Goal: Find specific page/section: Find specific page/section

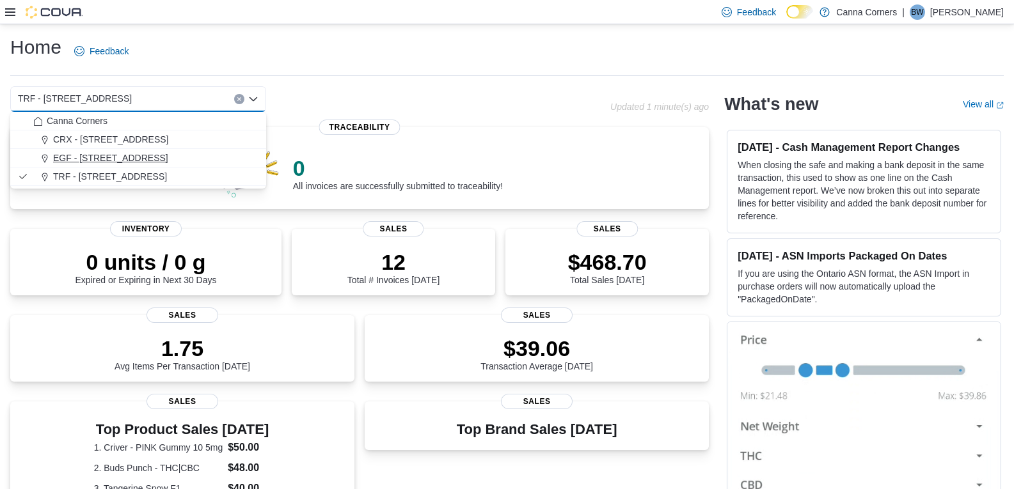
click at [115, 163] on span "EGF - [STREET_ADDRESS]" at bounding box center [110, 158] width 115 height 13
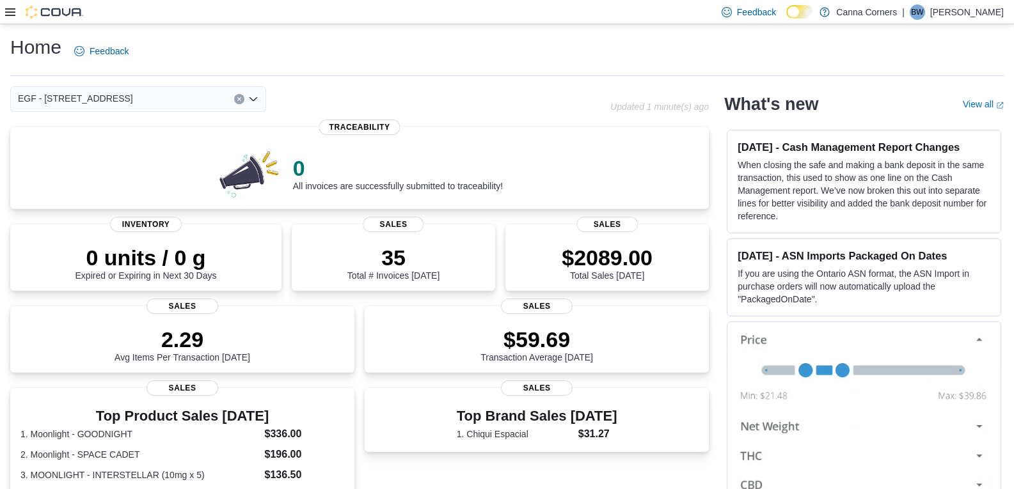
click at [255, 101] on icon "Open list of options" at bounding box center [253, 99] width 10 height 10
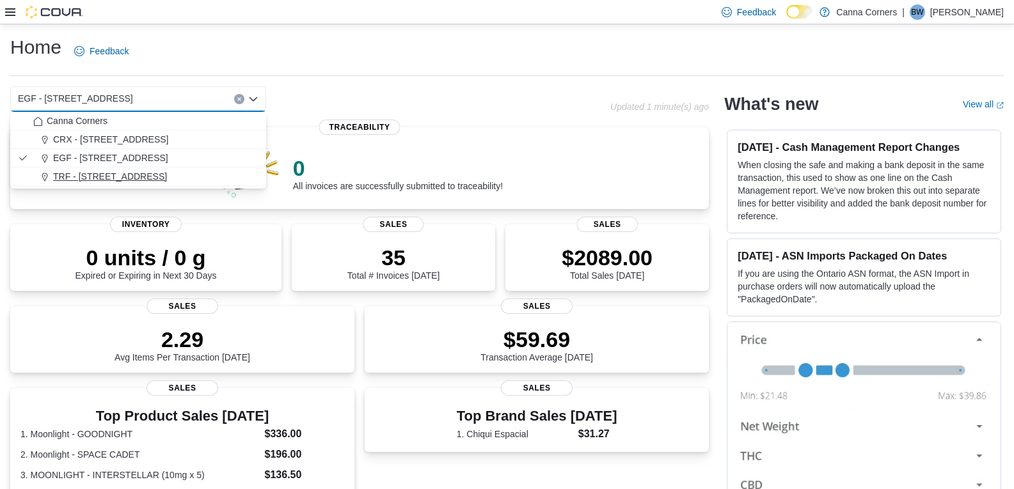
click at [170, 177] on div "TRF - [STREET_ADDRESS]" at bounding box center [145, 176] width 225 height 13
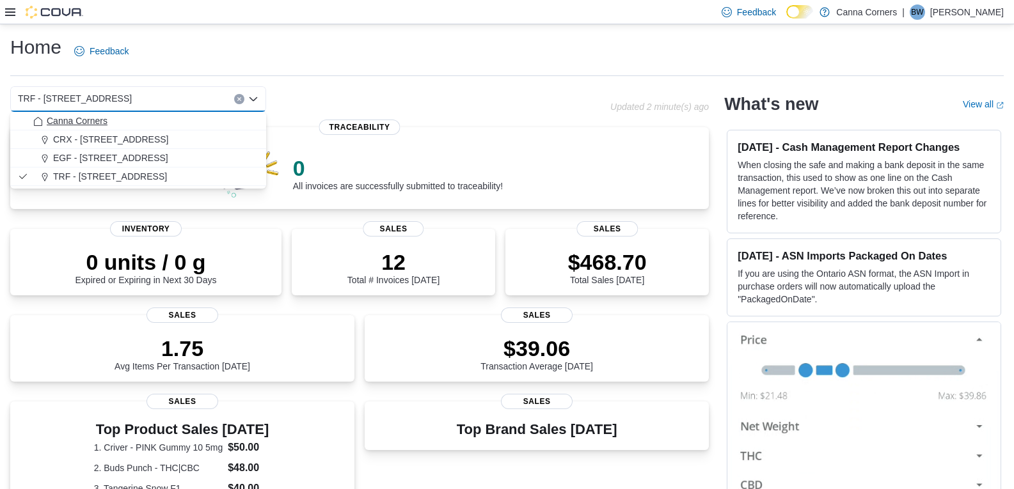
click at [92, 122] on span "Canna Corners" at bounding box center [77, 121] width 61 height 13
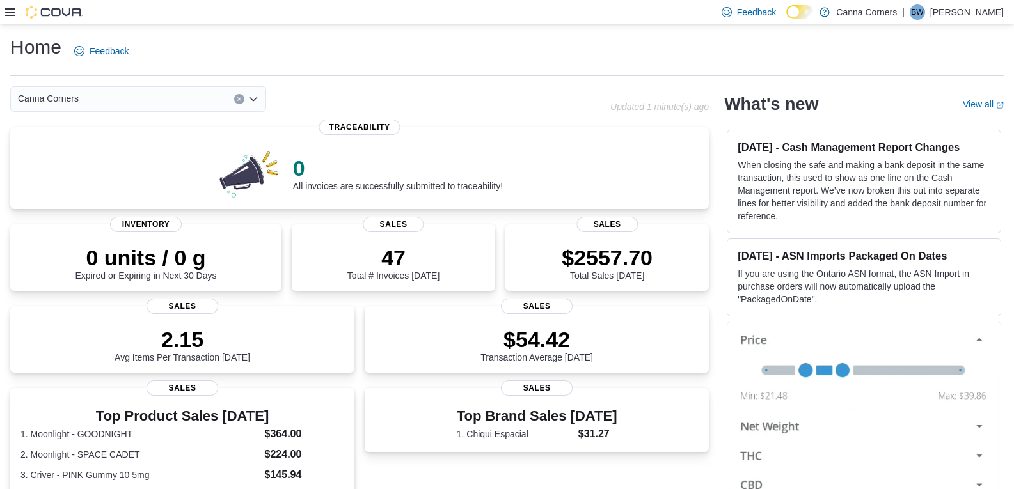
click at [258, 99] on div "Canna Corners Combo box. Selected. [GEOGRAPHIC_DATA]. Press Backspace to delete…" at bounding box center [138, 99] width 256 height 26
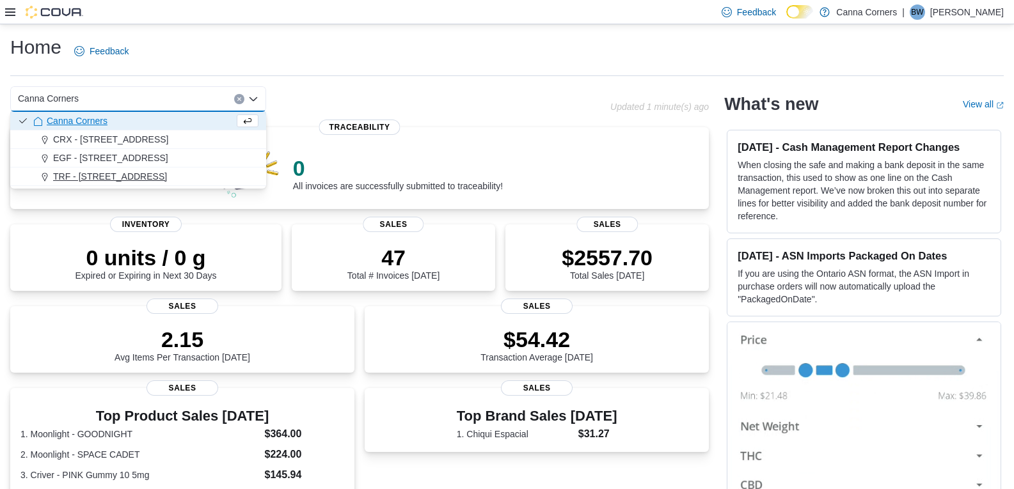
click at [196, 179] on div "TRF - [STREET_ADDRESS]" at bounding box center [145, 176] width 225 height 13
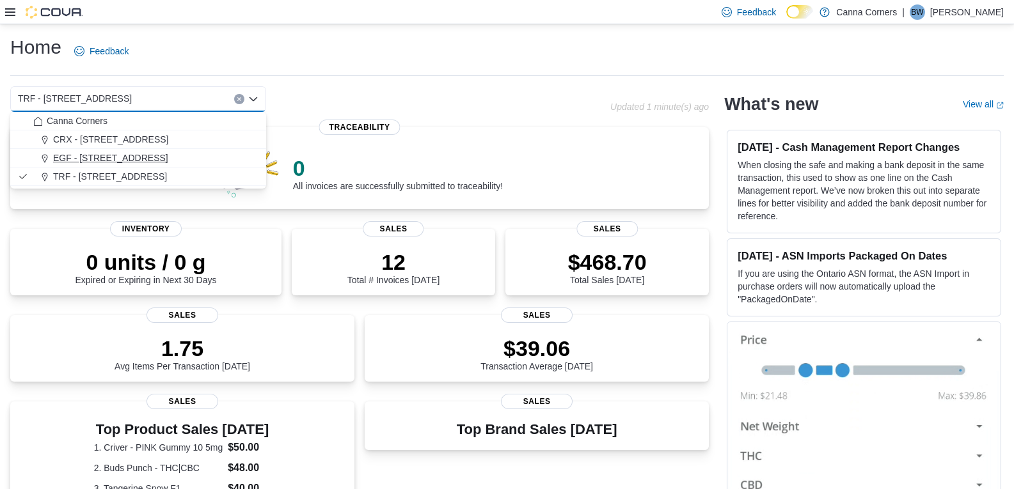
click at [111, 154] on span "EGF - [STREET_ADDRESS]" at bounding box center [110, 158] width 115 height 13
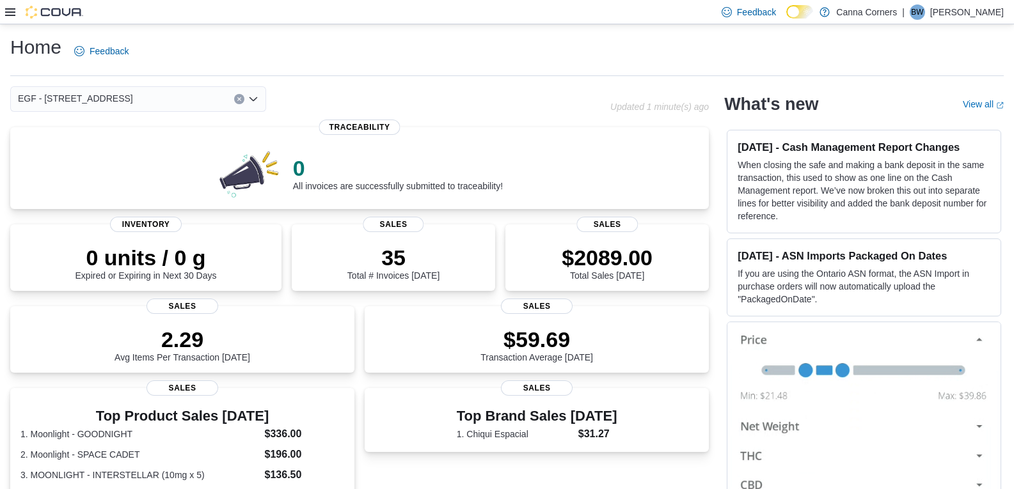
click at [256, 102] on div "EGF - [STREET_ADDRESS]" at bounding box center [138, 99] width 256 height 26
click at [256, 100] on icon "Open list of options" at bounding box center [253, 99] width 10 height 10
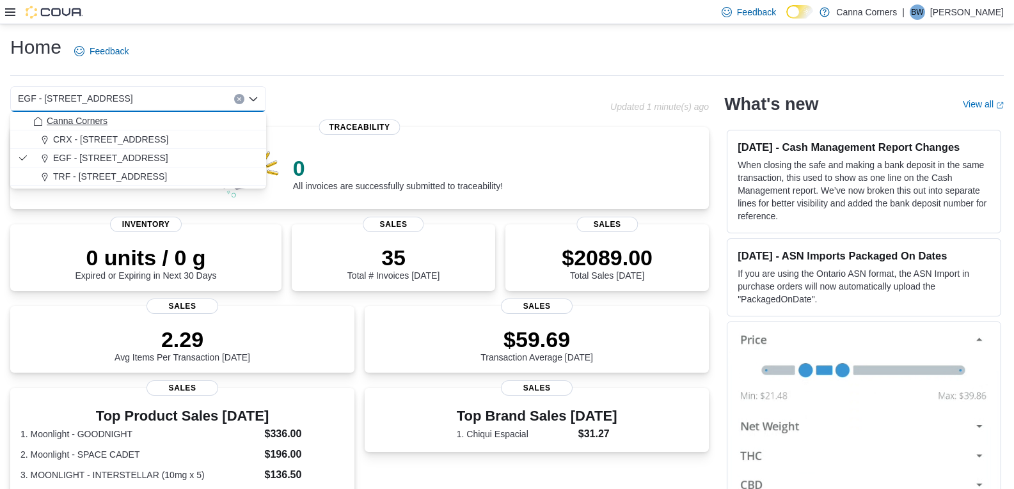
click at [174, 117] on div "Canna Corners" at bounding box center [145, 121] width 225 height 13
click at [117, 170] on span "TRF - [STREET_ADDRESS]" at bounding box center [110, 176] width 114 height 13
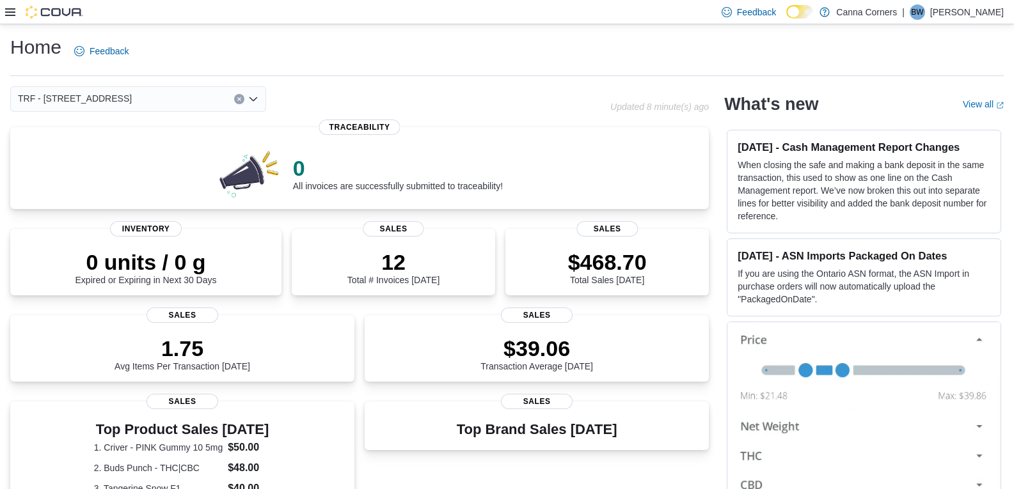
click at [259, 101] on div "TRF - [STREET_ADDRESS] Selected. TRF - [STREET_ADDRESS] Press Backspace to dele…" at bounding box center [138, 99] width 256 height 26
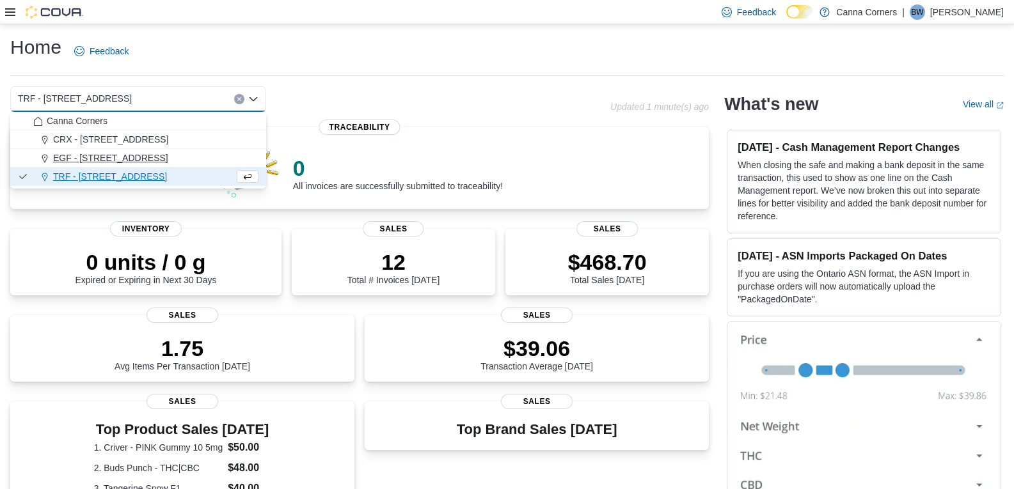
click at [155, 157] on span "EGF - [STREET_ADDRESS]" at bounding box center [110, 158] width 115 height 13
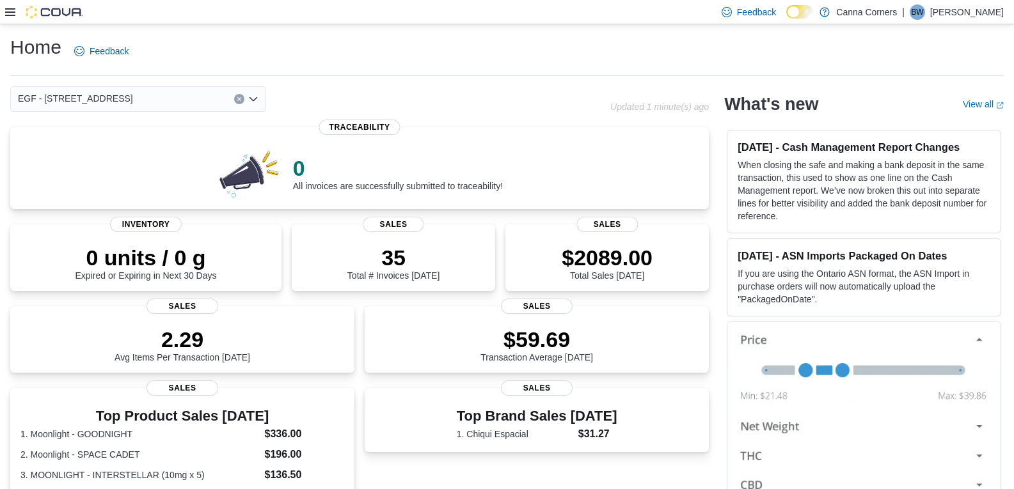
click at [262, 97] on div "EGF - [STREET_ADDRESS] Selected. EGF - [STREET_ADDRESS] Press Backspace to dele…" at bounding box center [138, 99] width 256 height 26
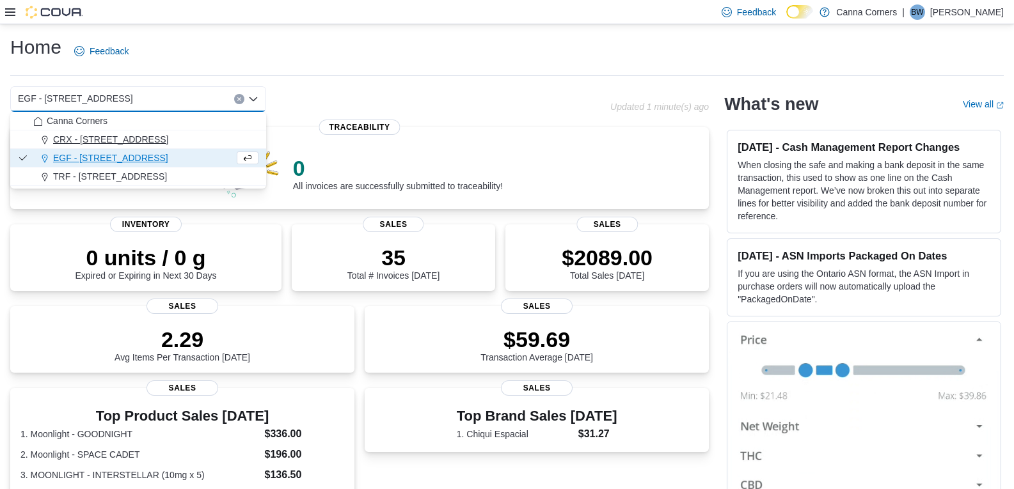
click at [167, 134] on div "CRX - [STREET_ADDRESS]" at bounding box center [145, 139] width 225 height 13
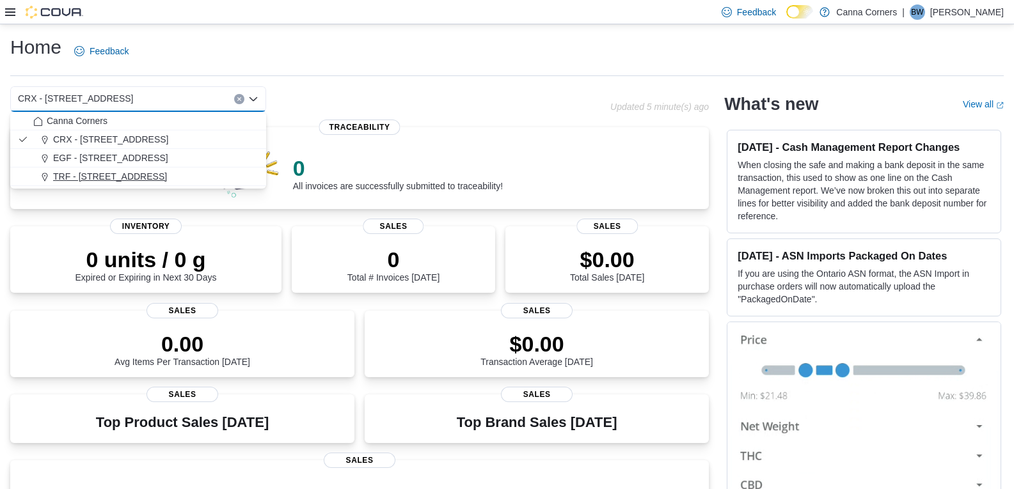
click at [129, 180] on span "TRF - [STREET_ADDRESS]" at bounding box center [110, 176] width 114 height 13
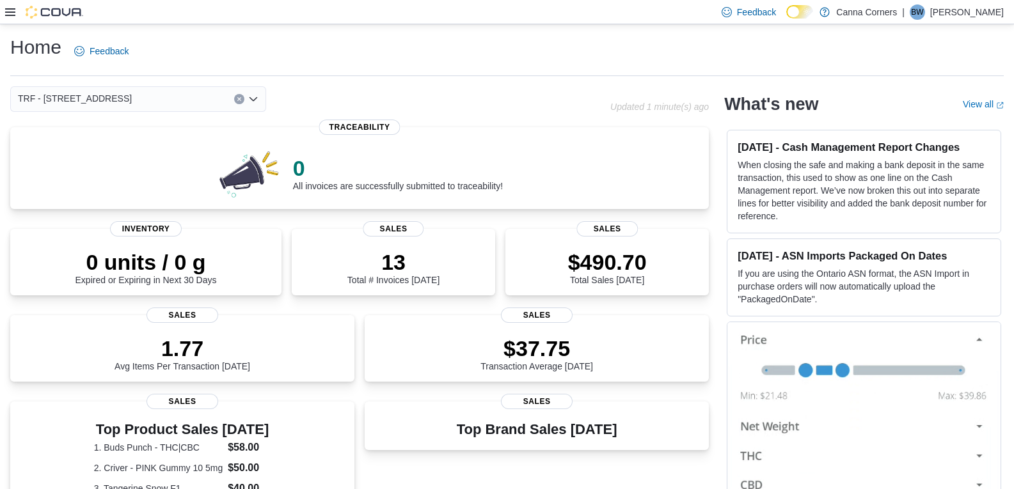
click at [259, 102] on div "TRF - [STREET_ADDRESS] Selected. TRF - [STREET_ADDRESS] Press Backspace to dele…" at bounding box center [138, 99] width 256 height 26
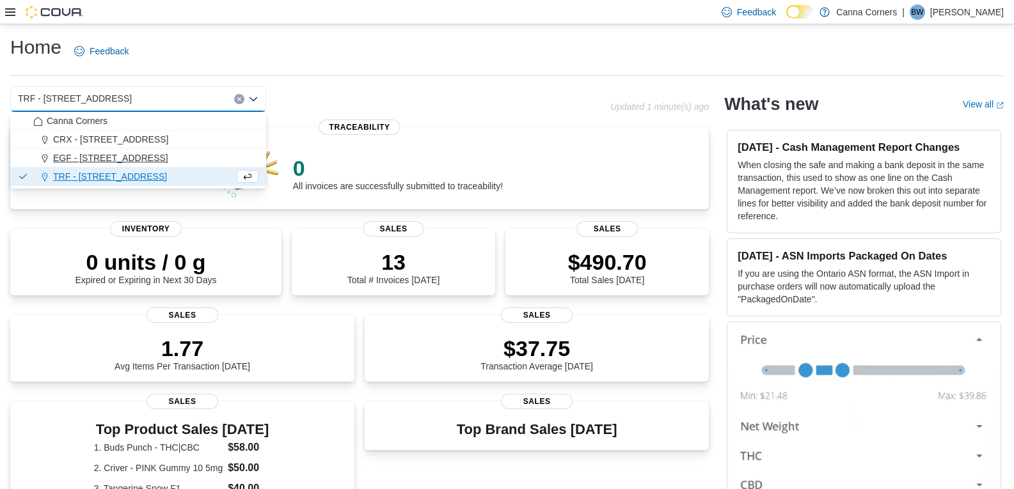
click at [176, 166] on button "EGF - [STREET_ADDRESS]" at bounding box center [138, 158] width 256 height 19
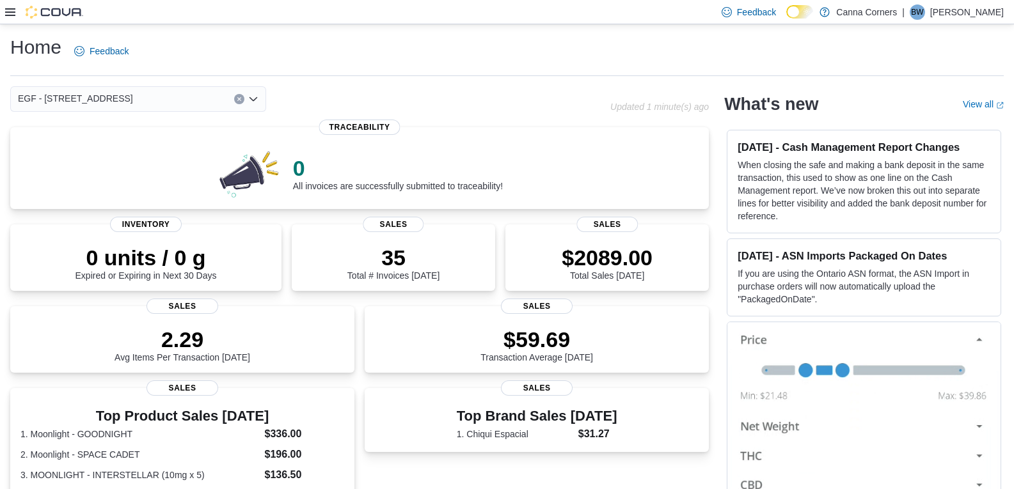
click at [249, 102] on icon "Open list of options" at bounding box center [253, 99] width 10 height 10
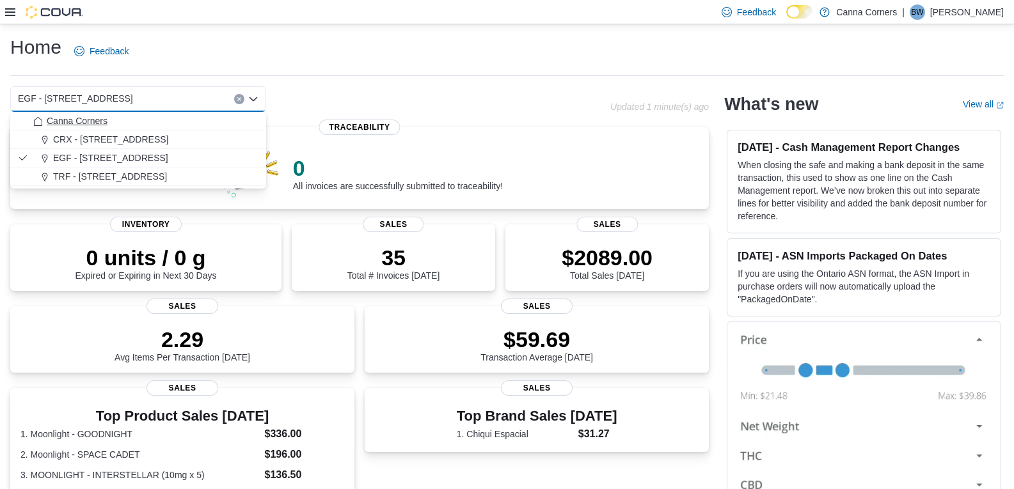
click at [189, 128] on button "Canna Corners" at bounding box center [138, 121] width 256 height 19
click at [130, 172] on span "TRF - [STREET_ADDRESS]" at bounding box center [110, 176] width 114 height 13
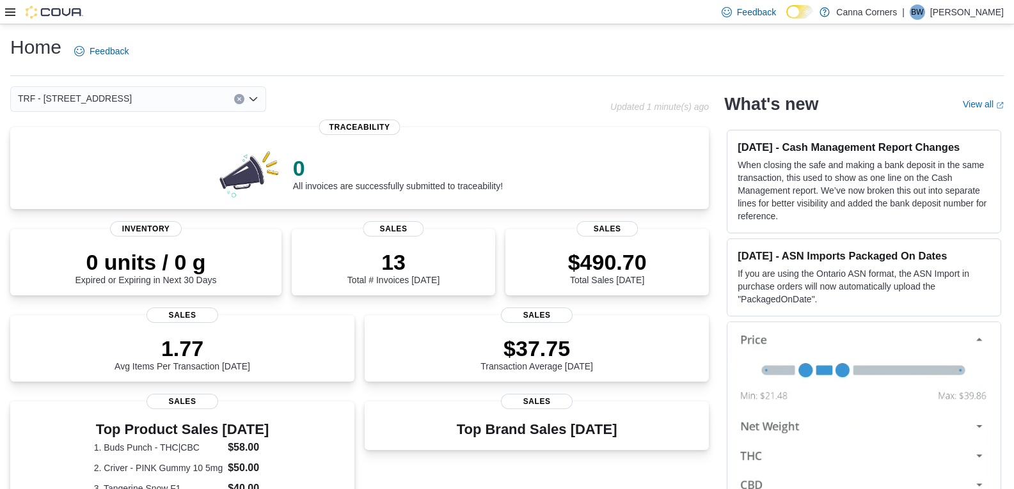
click at [252, 100] on icon "Open list of options" at bounding box center [254, 99] width 8 height 4
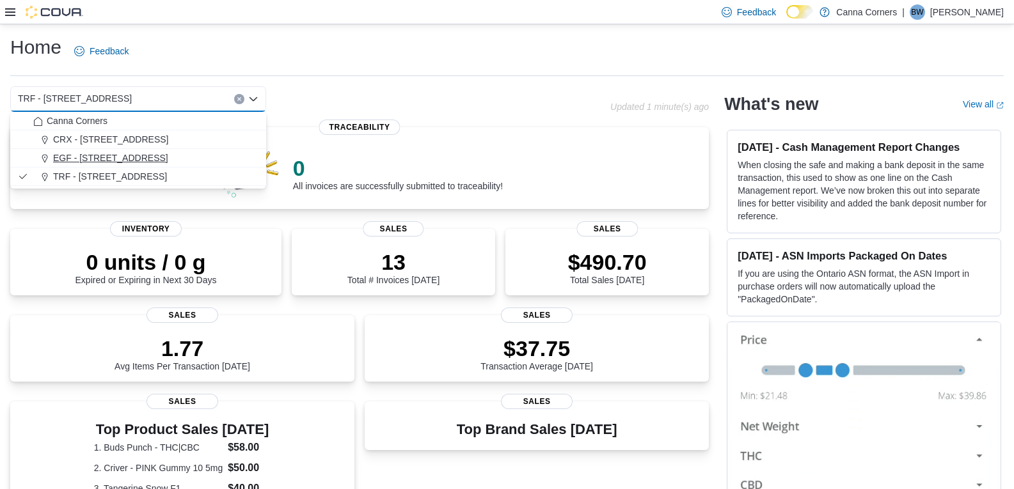
click at [187, 165] on button "EGF - [STREET_ADDRESS]" at bounding box center [138, 158] width 256 height 19
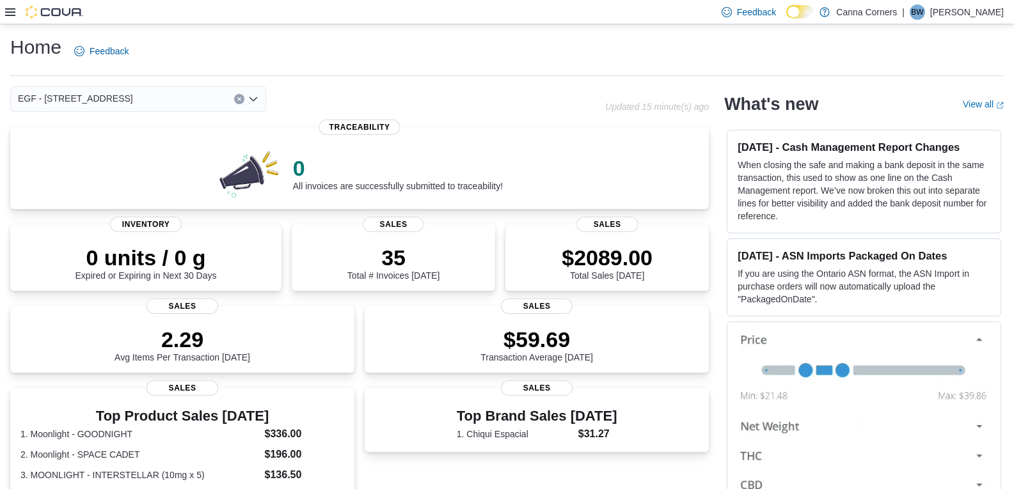
click at [252, 102] on icon "Open list of options" at bounding box center [253, 99] width 10 height 10
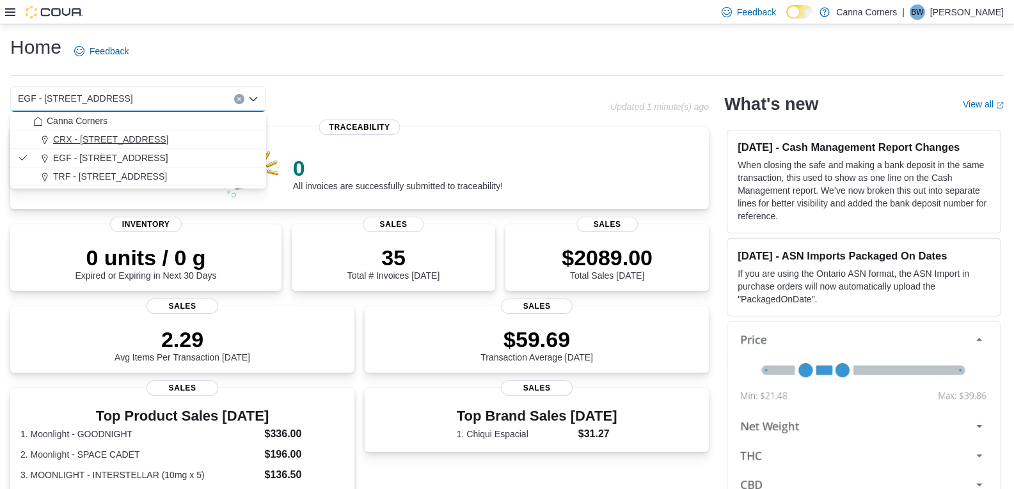
click at [211, 141] on div "CRX - [STREET_ADDRESS]" at bounding box center [145, 139] width 225 height 13
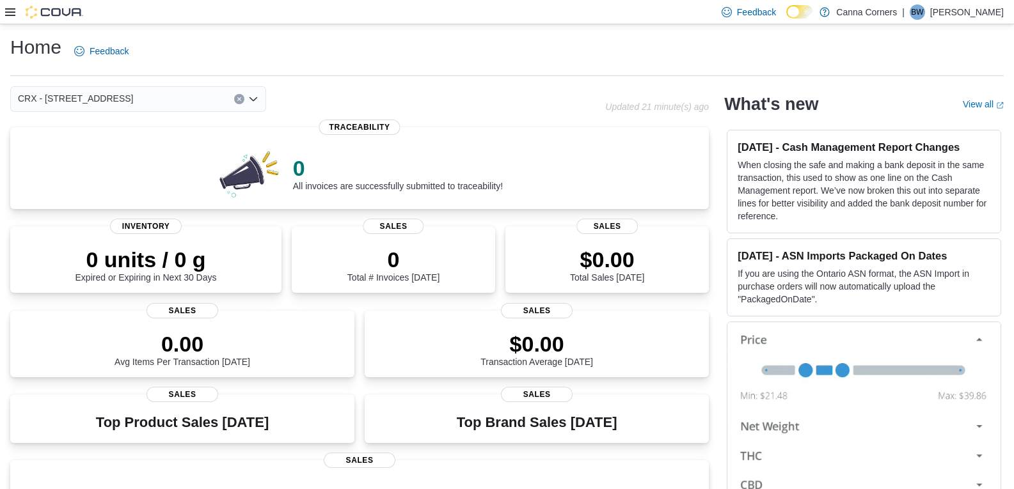
click at [257, 102] on icon "Open list of options" at bounding box center [253, 99] width 10 height 10
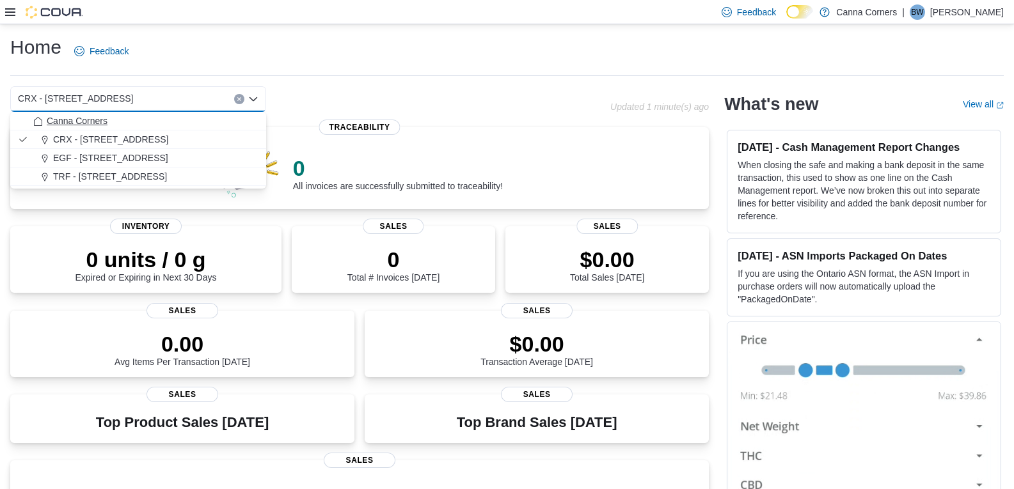
click at [230, 122] on div "Canna Corners" at bounding box center [145, 121] width 225 height 13
